Goal: Task Accomplishment & Management: Complete application form

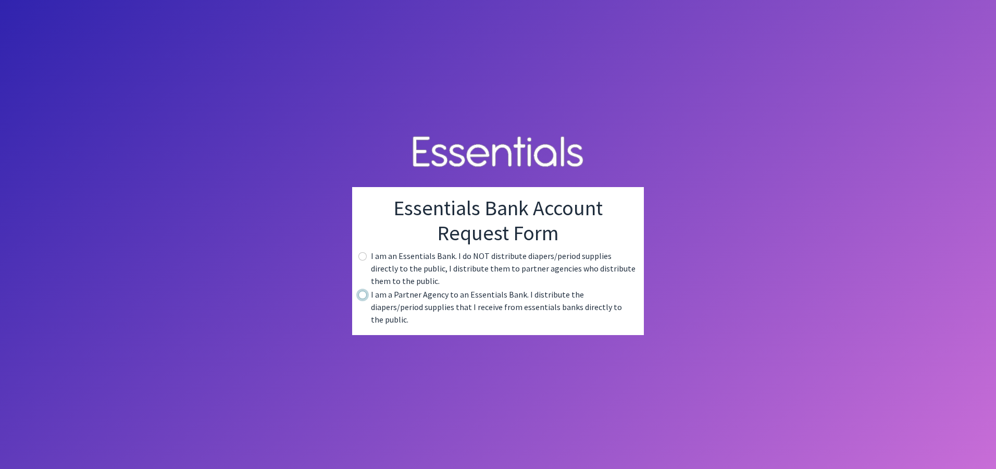
click at [363, 299] on input "radio" at bounding box center [363, 295] width 8 height 8
radio input "true"
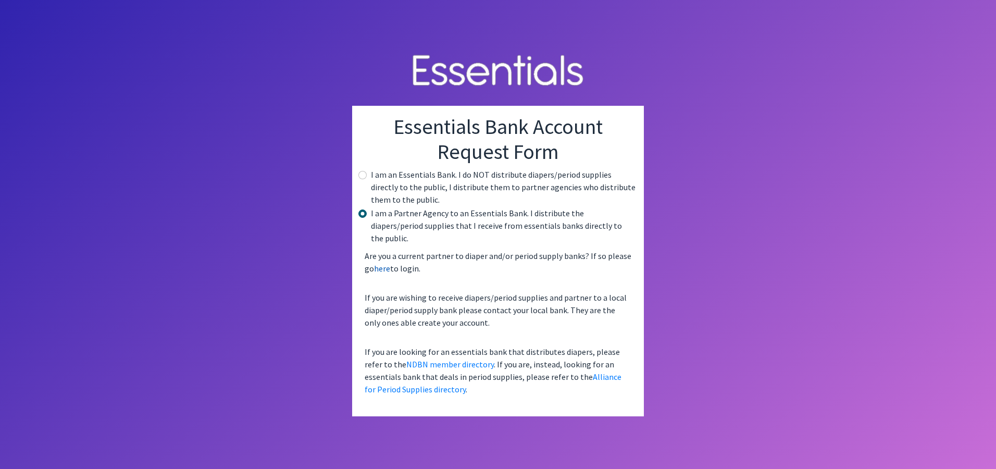
click at [384, 263] on link "here" at bounding box center [382, 268] width 16 height 10
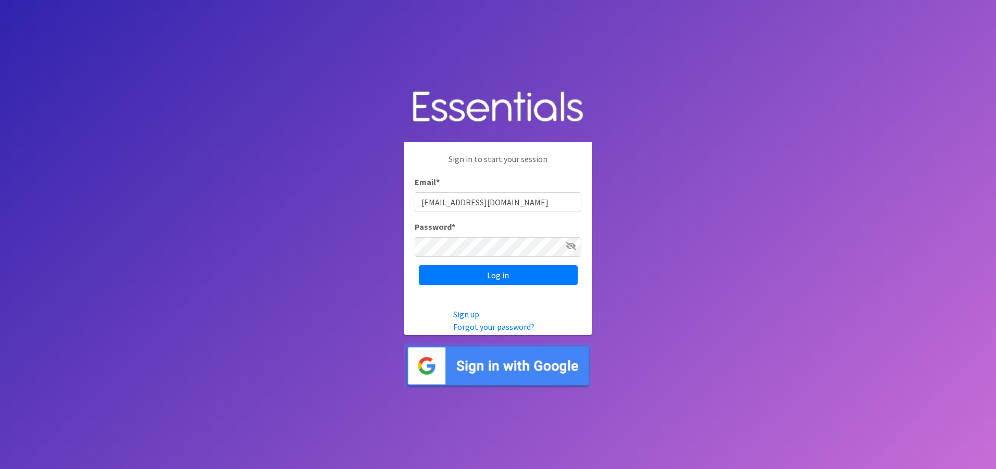
type input "[EMAIL_ADDRESS][DOMAIN_NAME]"
click at [451, 268] on input "Log in" at bounding box center [498, 275] width 159 height 20
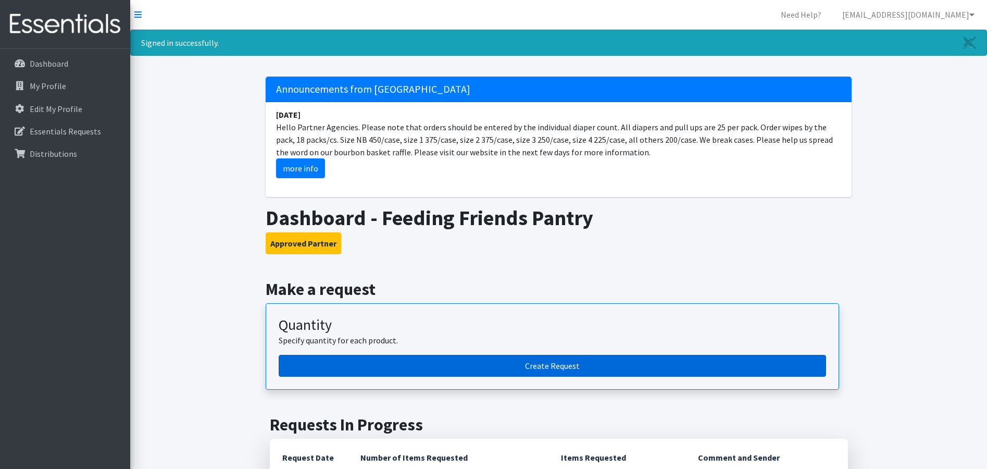
click at [428, 365] on link "Create Request" at bounding box center [553, 366] width 548 height 22
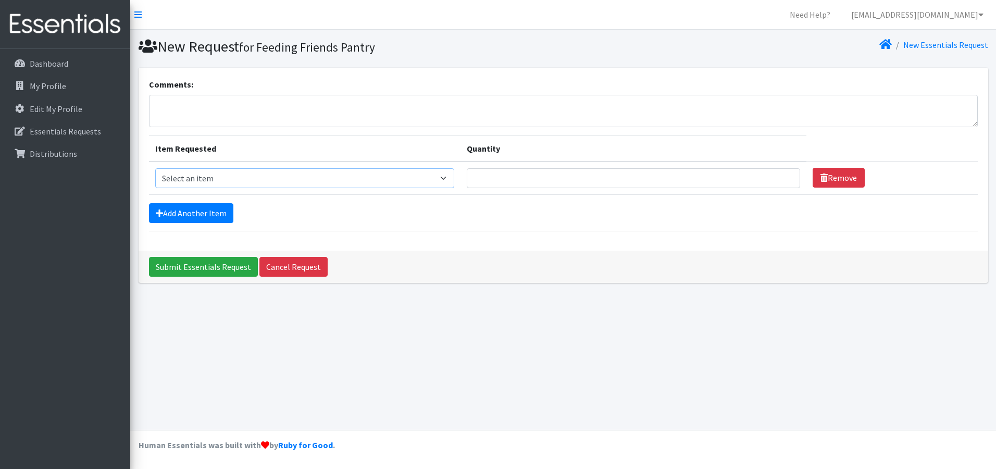
click at [254, 177] on select "Select an item 1 month period supply kit Kids (Newborn) Kids (Size 1) Kids (Siz…" at bounding box center [304, 178] width 299 height 20
select select "15044"
click at [155, 168] on select "Select an item 1 month period supply kit Kids (Newborn) Kids (Size 1) Kids (Siz…" at bounding box center [304, 178] width 299 height 20
click at [495, 180] on input "Quantity" at bounding box center [633, 178] width 333 height 20
click at [782, 181] on input "1" at bounding box center [633, 178] width 333 height 20
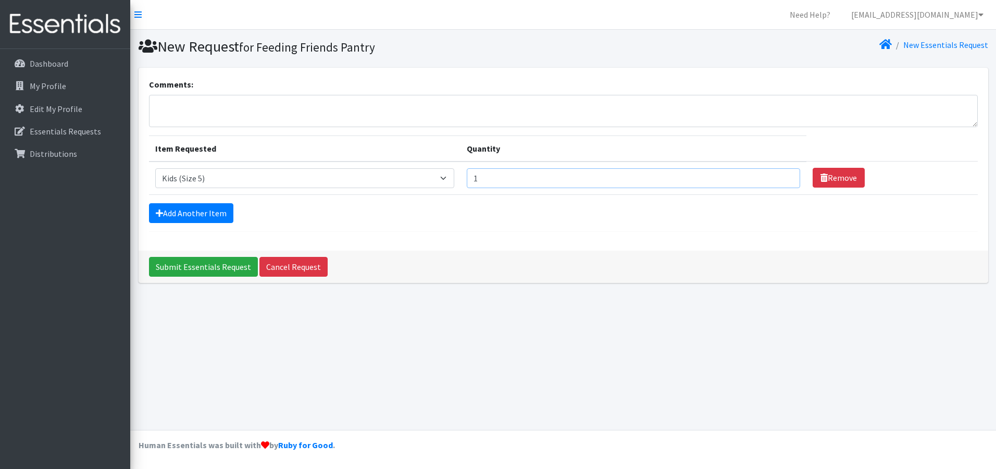
click at [782, 181] on input "1" at bounding box center [633, 178] width 333 height 20
type input "400"
click at [189, 214] on link "Add Another Item" at bounding box center [191, 213] width 84 height 20
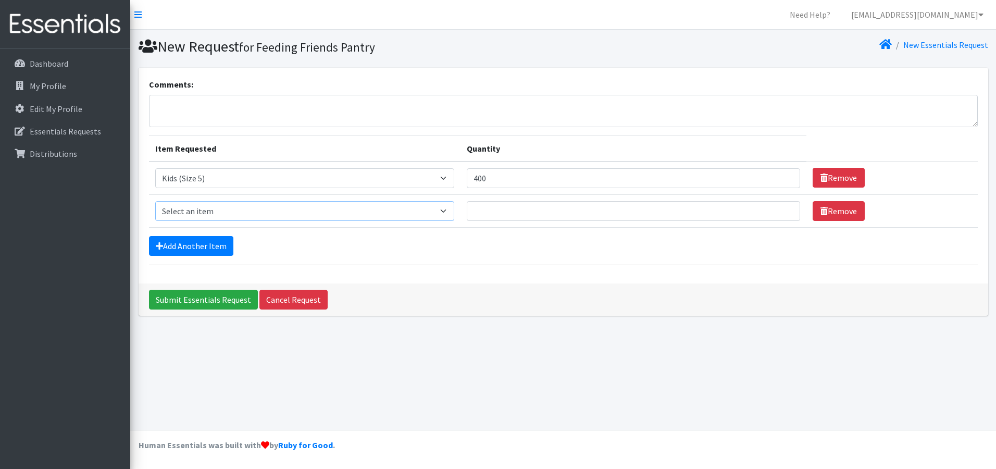
click at [200, 211] on select "Select an item 1 month period supply kit Kids (Newborn) Kids (Size 1) Kids (Siz…" at bounding box center [304, 211] width 299 height 20
select select "15071"
click at [155, 201] on select "Select an item 1 month period supply kit Kids (Newborn) Kids (Size 1) Kids (Siz…" at bounding box center [304, 211] width 299 height 20
click at [495, 211] on input "Quantity" at bounding box center [633, 211] width 333 height 20
type input "400"
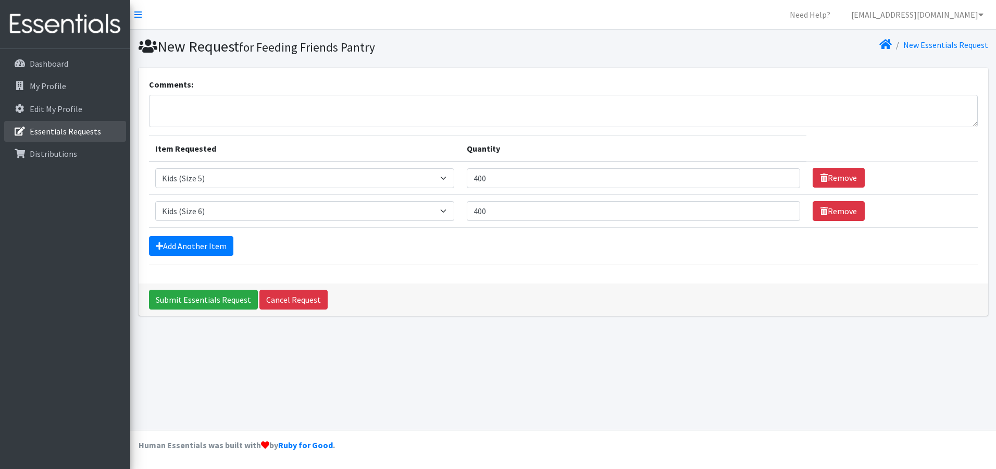
click at [59, 129] on p "Essentials Requests" at bounding box center [65, 131] width 71 height 10
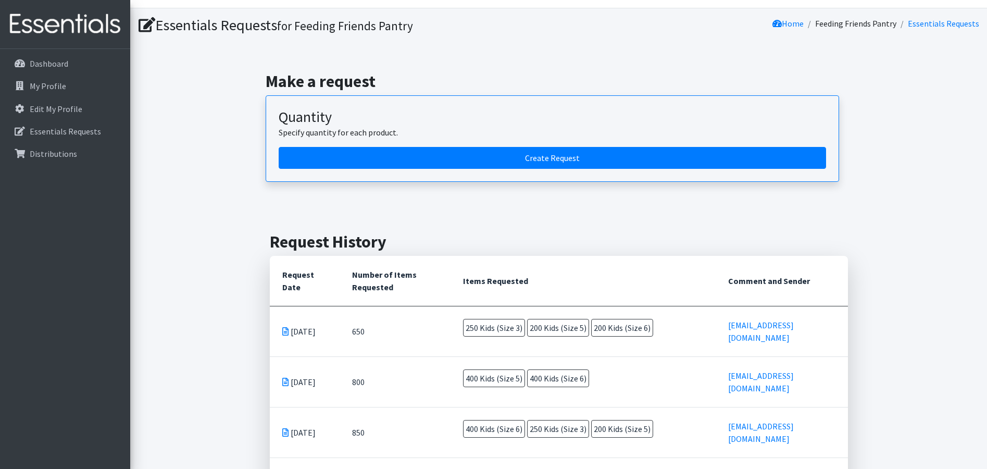
scroll to position [21, 0]
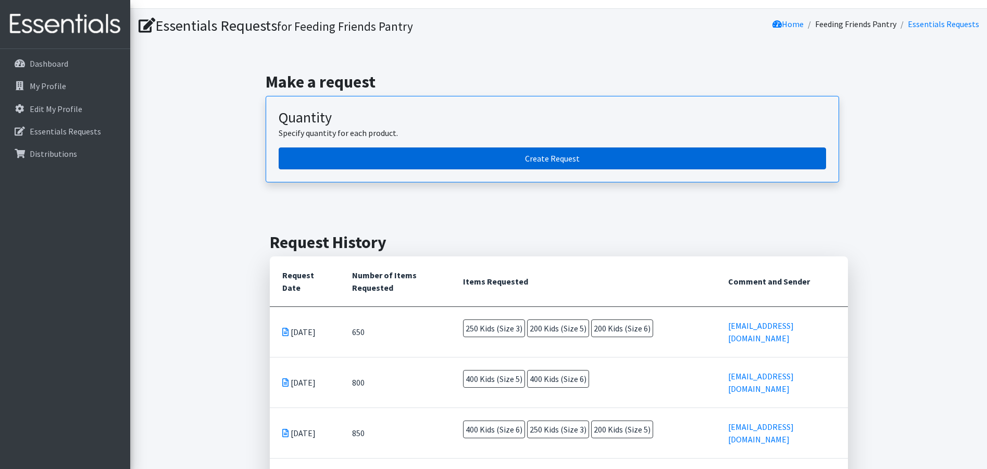
click at [439, 157] on link "Create Request" at bounding box center [553, 158] width 548 height 22
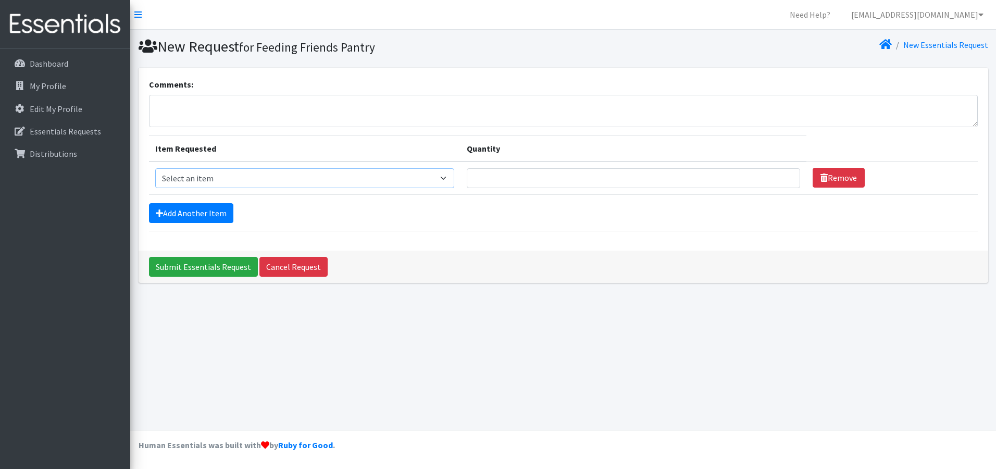
click at [451, 175] on select "Select an item 1 month period supply kit Kids (Newborn) Kids (Size 1) Kids (Siz…" at bounding box center [304, 178] width 299 height 20
select select "15044"
click at [155, 168] on select "Select an item 1 month period supply kit Kids (Newborn) Kids (Size 1) Kids (Siz…" at bounding box center [304, 178] width 299 height 20
click at [513, 180] on input "Quantity" at bounding box center [633, 178] width 333 height 20
type input "400"
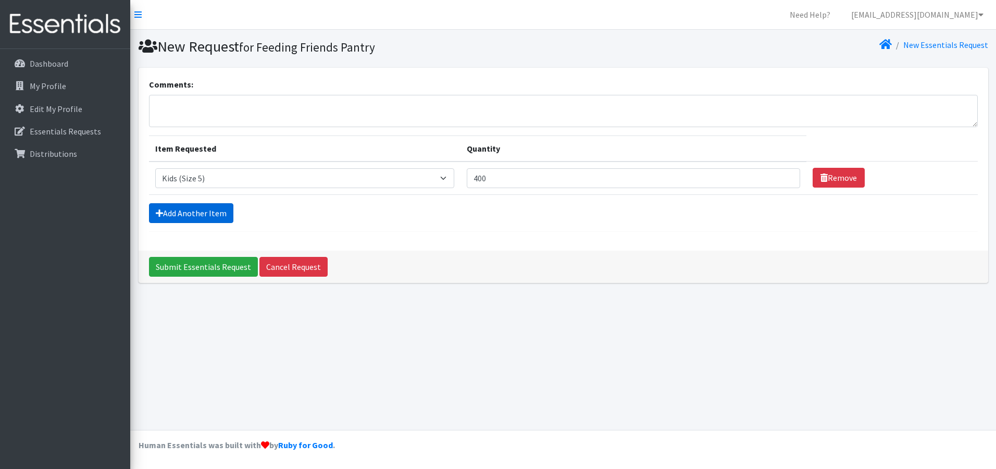
click at [195, 215] on link "Add Another Item" at bounding box center [191, 213] width 84 height 20
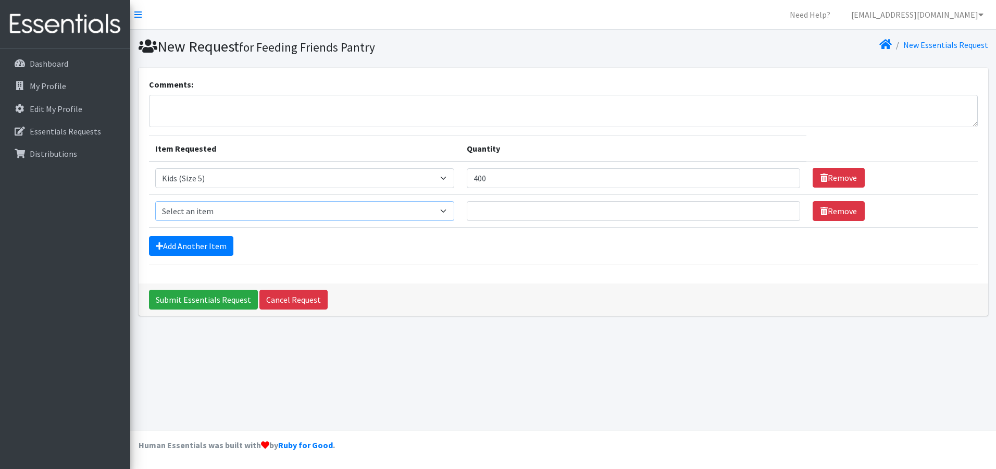
click at [449, 213] on select "Select an item 1 month period supply kit Kids (Newborn) Kids (Size 1) Kids (Siz…" at bounding box center [304, 211] width 299 height 20
select select "15071"
click at [155, 201] on select "Select an item 1 month period supply kit Kids (Newborn) Kids (Size 1) Kids (Siz…" at bounding box center [304, 211] width 299 height 20
click at [485, 206] on input "Quantity" at bounding box center [633, 211] width 333 height 20
type input "400"
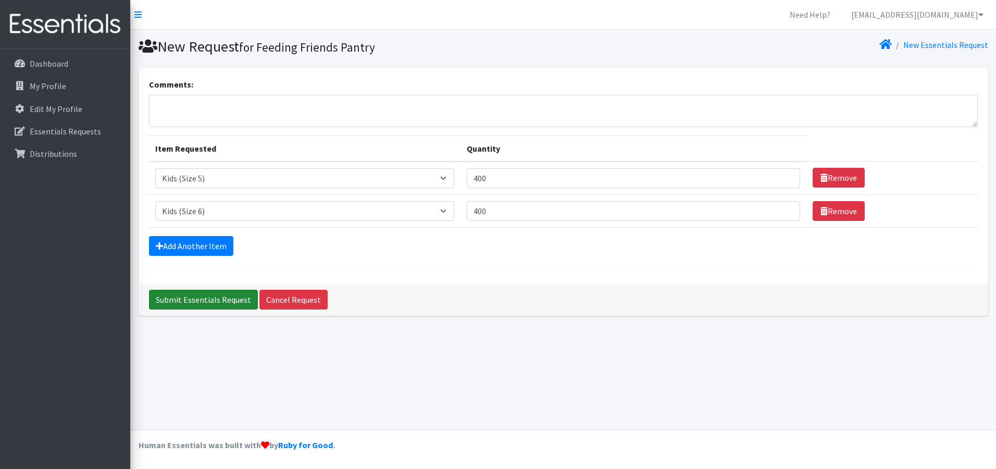
click at [224, 299] on input "Submit Essentials Request" at bounding box center [203, 300] width 109 height 20
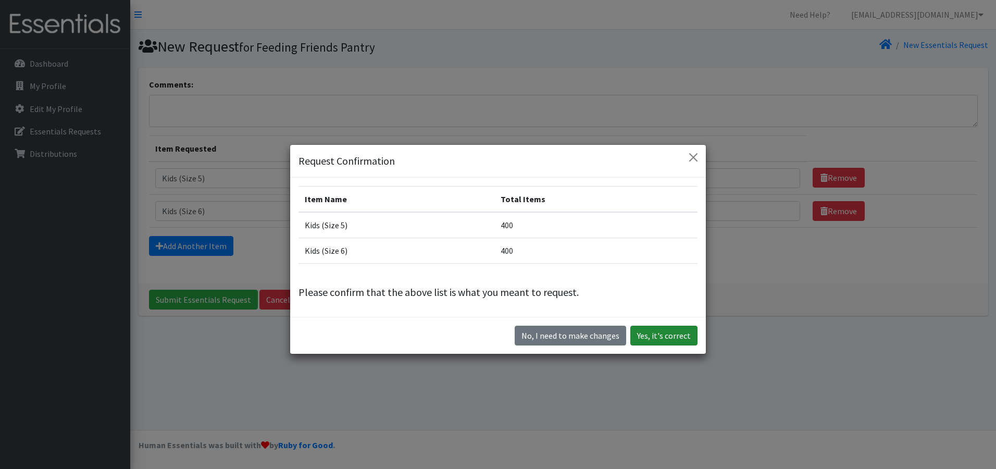
click at [666, 340] on button "Yes, it's correct" at bounding box center [664, 336] width 67 height 20
